Goal: Information Seeking & Learning: Learn about a topic

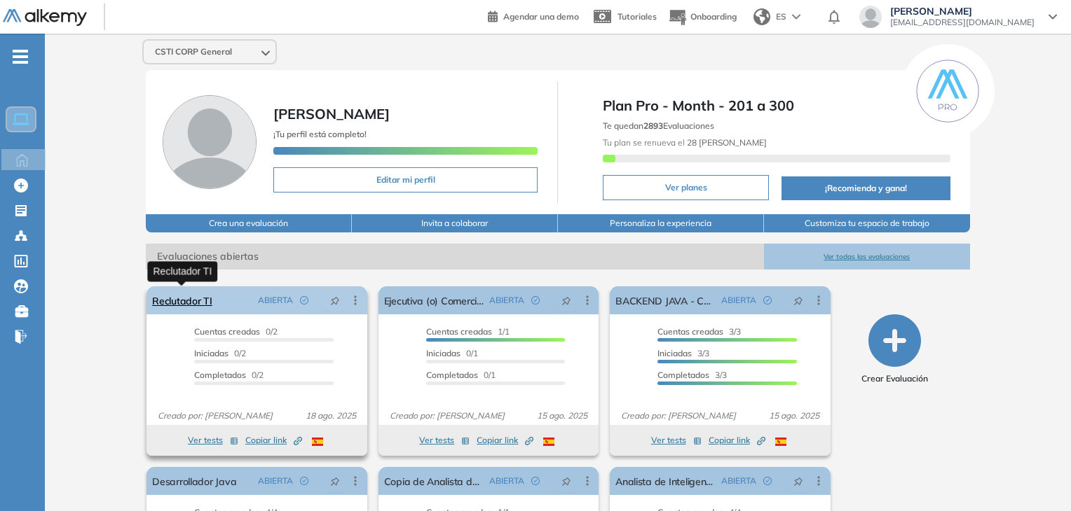
click at [200, 298] on link "Reclutador TI" at bounding box center [182, 301] width 60 height 28
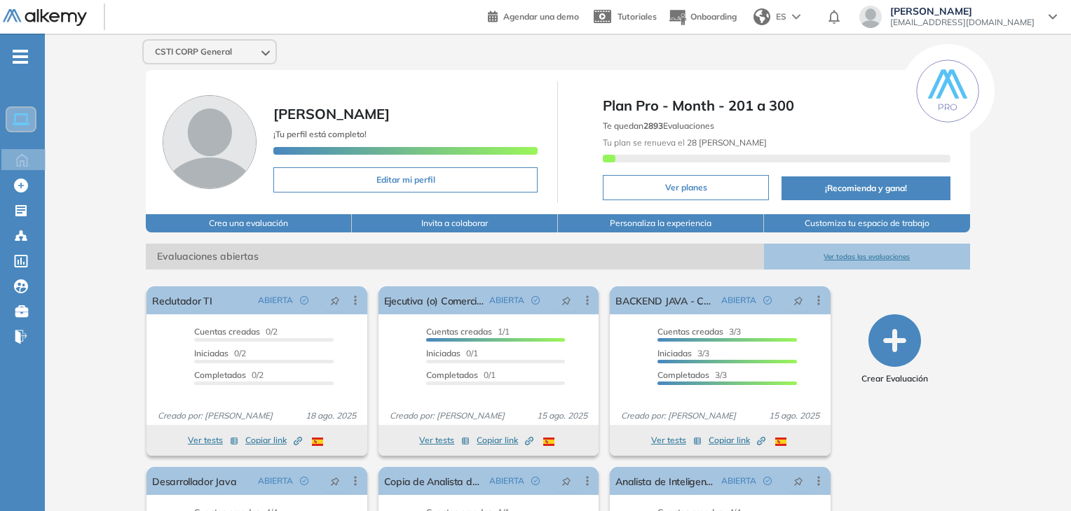
click at [859, 253] on button "Ver todas las evaluaciones" at bounding box center [867, 257] width 206 height 26
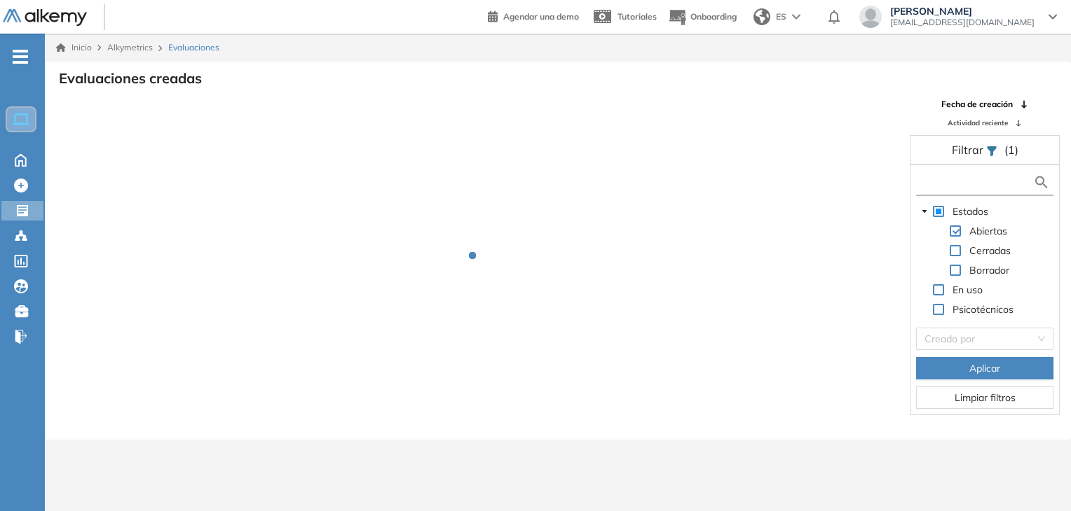
click at [966, 188] on input "text" at bounding box center [976, 182] width 114 height 15
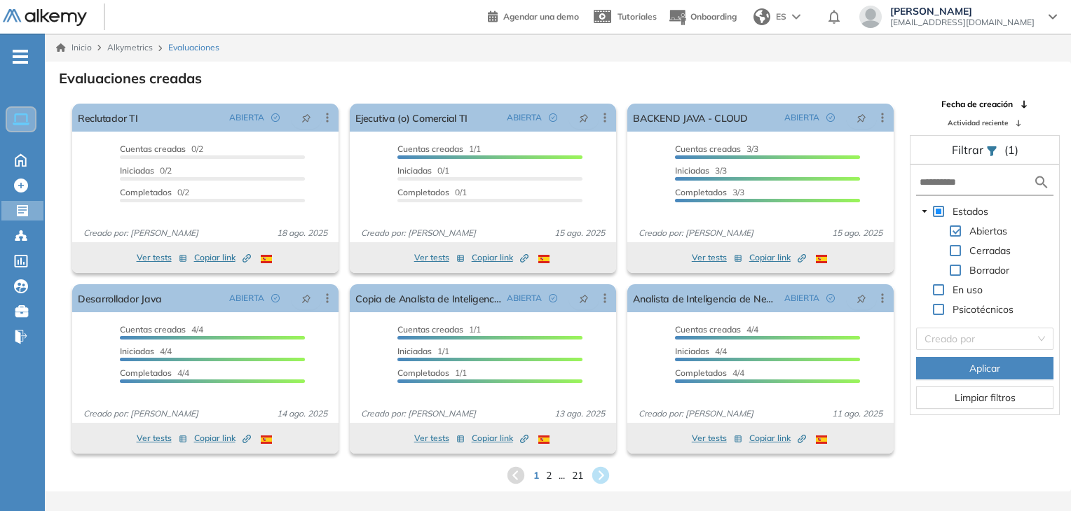
click at [956, 189] on form at bounding box center [984, 183] width 137 height 26
click at [29, 233] on div at bounding box center [22, 234] width 17 height 17
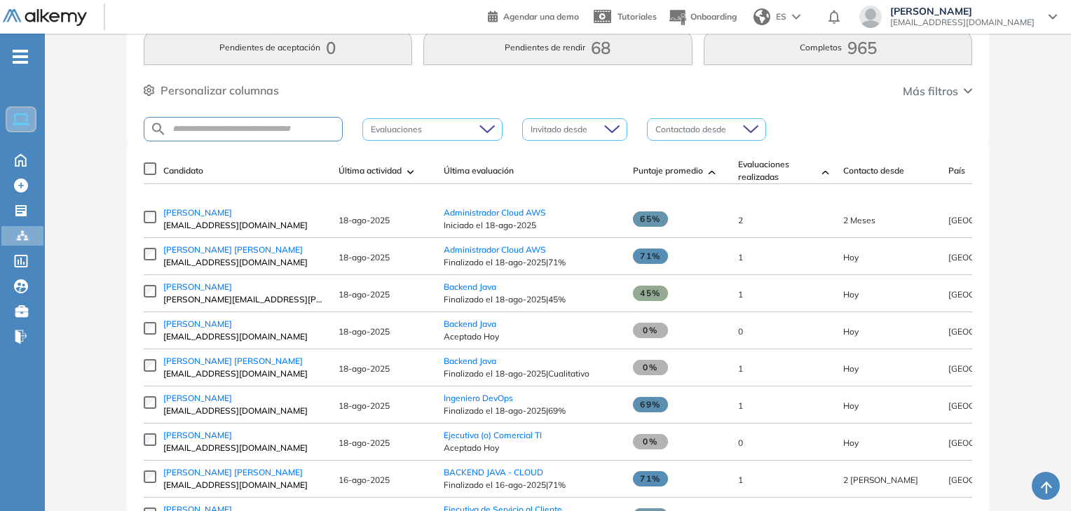
scroll to position [109, 0]
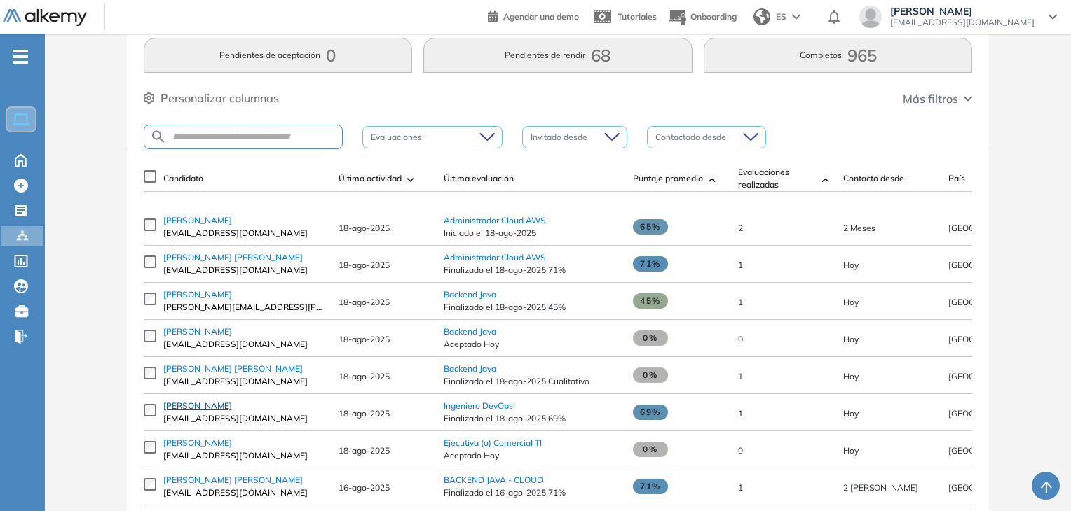
click at [182, 411] on span "Felix Sullon" at bounding box center [197, 406] width 69 height 11
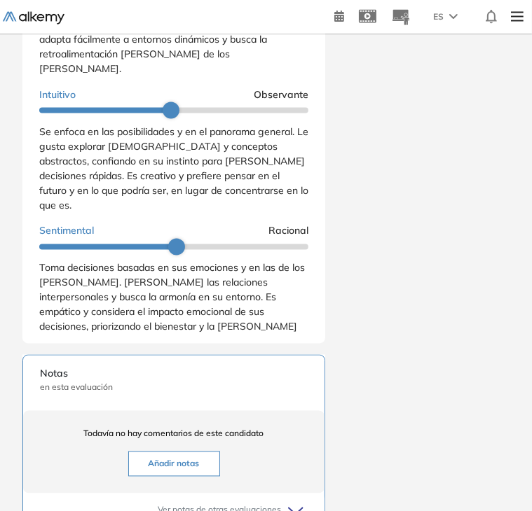
scroll to position [110, 0]
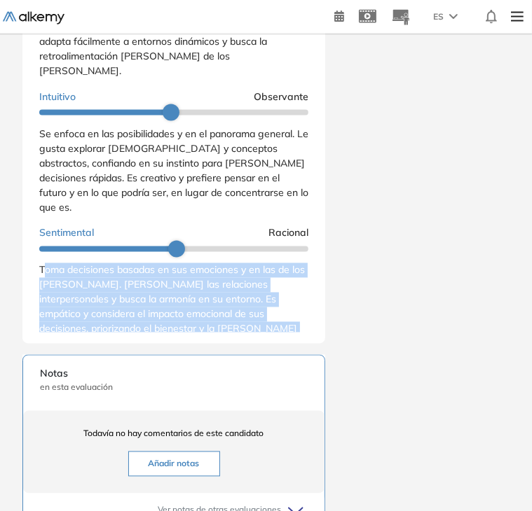
drag, startPoint x: 42, startPoint y: 261, endPoint x: 263, endPoint y: 315, distance: 227.7
click at [263, 315] on div "Toma decisiones basadas en sus emociones y en las de los demás. Valora las rela…" at bounding box center [173, 307] width 269 height 88
drag, startPoint x: 251, startPoint y: 322, endPoint x: 37, endPoint y: 263, distance: 221.8
click at [37, 263] on div "Resultados cualitativos Personalidad - MBTI Reporte cualitativo Reporte con Afi…" at bounding box center [173, 153] width 303 height 381
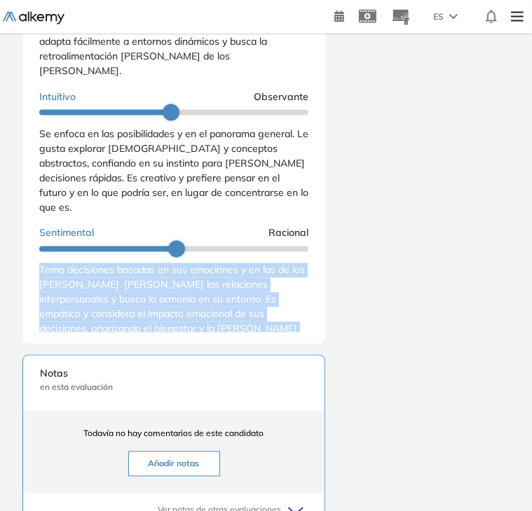
copy span "Toma decisiones basadas en sus emociones y en las de los demás. Valora las rela…"
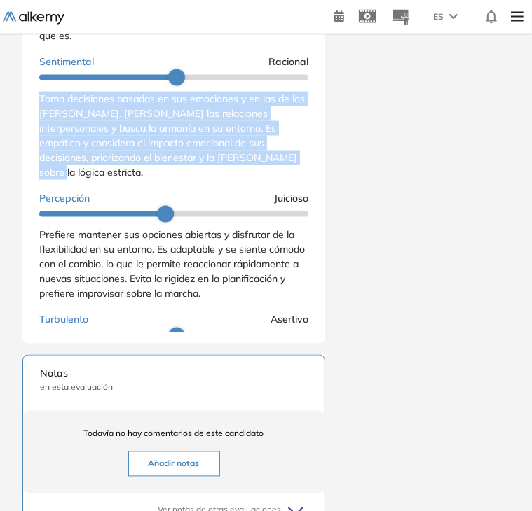
scroll to position [275, 0]
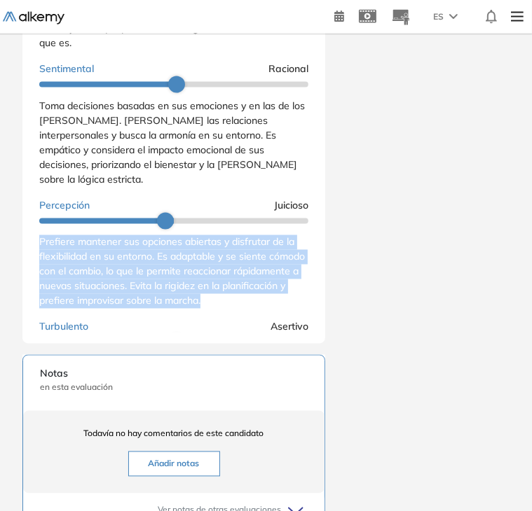
drag, startPoint x: 41, startPoint y: 220, endPoint x: 279, endPoint y: 273, distance: 243.3
click at [279, 273] on div "Prefiere mantener sus opciones abiertas y disfrutar de la flexibilidad en su en…" at bounding box center [173, 272] width 269 height 74
copy span "Prefiere mantener sus opciones abiertas y disfrutar de la flexibilidad en su en…"
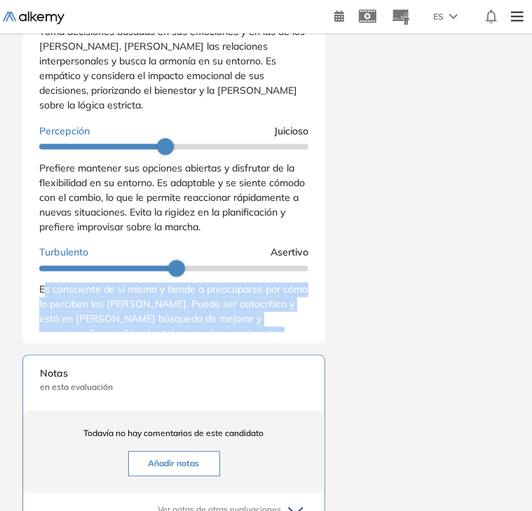
drag, startPoint x: 42, startPoint y: 268, endPoint x: 176, endPoint y: 349, distance: 156.2
click at [176, 349] on div "Extrovertido Introvertido Disfruta interactuar con otras personas y se siente e…" at bounding box center [173, 35] width 269 height 683
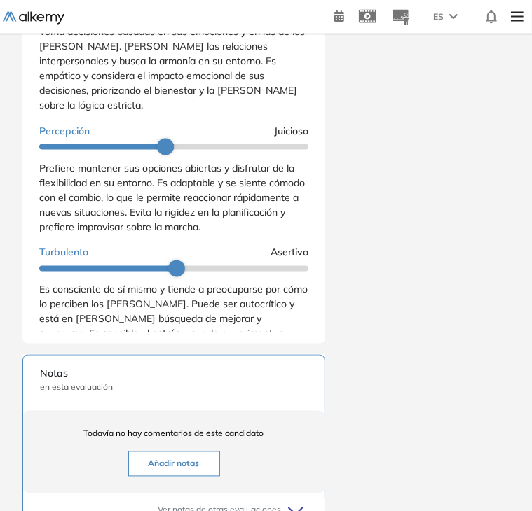
click at [155, 343] on span "Es consciente de sí mismo y tiende a preocuparse por cómo lo perciben los demás…" at bounding box center [173, 327] width 268 height 86
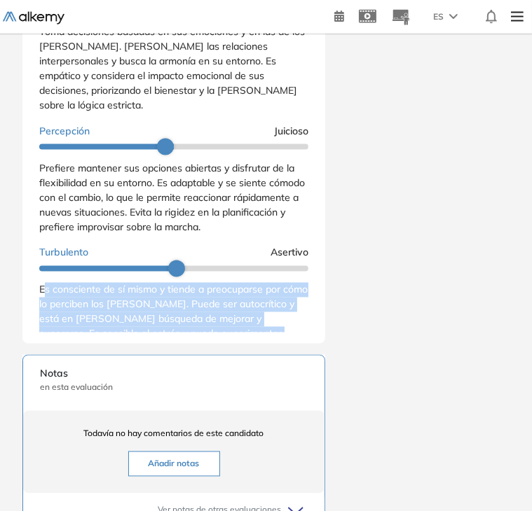
drag, startPoint x: 44, startPoint y: 267, endPoint x: 157, endPoint y: 329, distance: 128.9
click at [157, 329] on span "Es consciente de sí mismo y tiende a preocuparse por cómo lo perciben los demás…" at bounding box center [173, 327] width 268 height 86
drag, startPoint x: 157, startPoint y: 344, endPoint x: 36, endPoint y: 268, distance: 142.3
click at [36, 268] on div "Resultados cualitativos Personalidad - MBTI Reporte cualitativo Reporte con Afi…" at bounding box center [173, 153] width 303 height 381
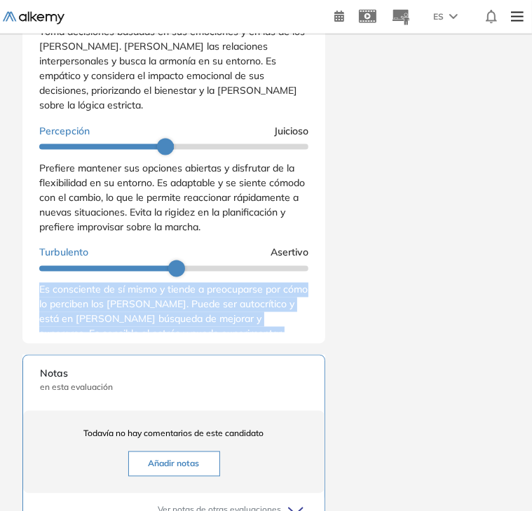
copy span "Es consciente de sí mismo y tiende a preocuparse por cómo lo perciben los demás…"
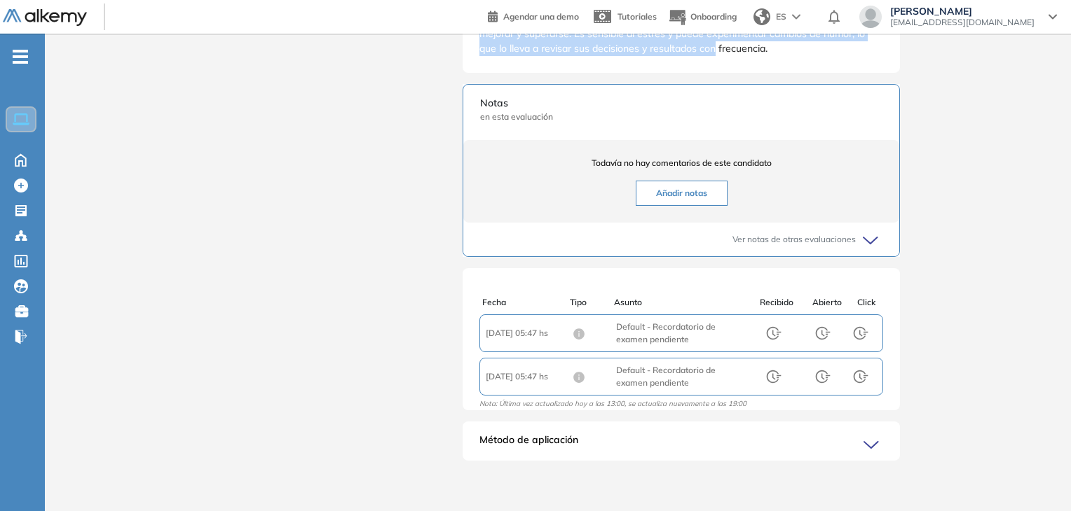
scroll to position [246, 0]
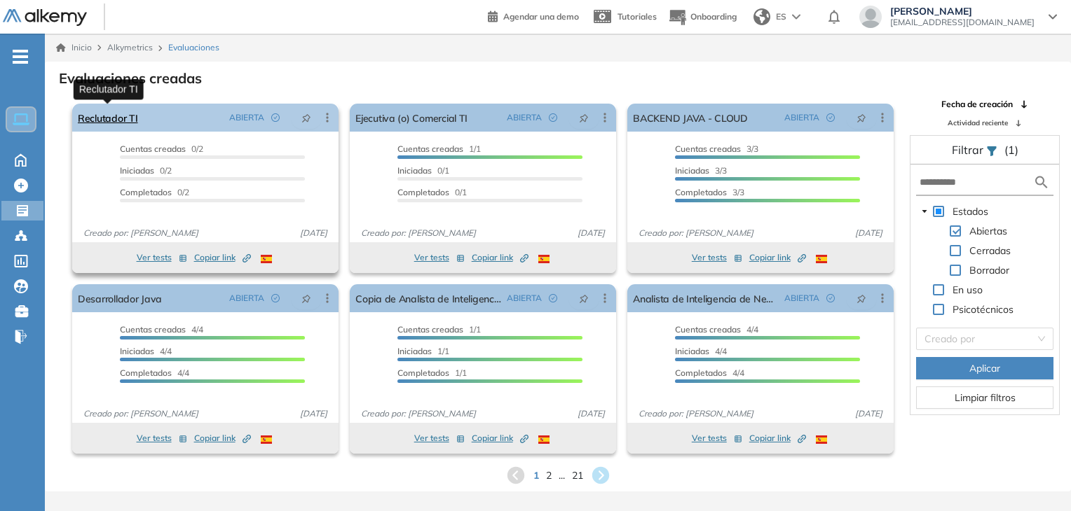
click at [121, 114] on link "Reclutador TI" at bounding box center [108, 118] width 60 height 28
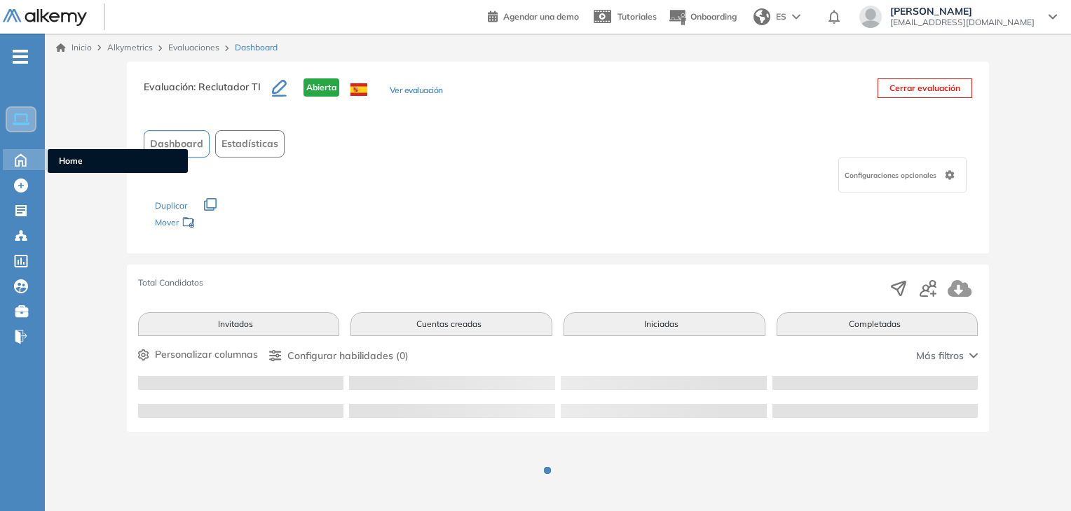
click at [20, 149] on div at bounding box center [20, 158] width 25 height 18
